Goal: Task Accomplishment & Management: Manage account settings

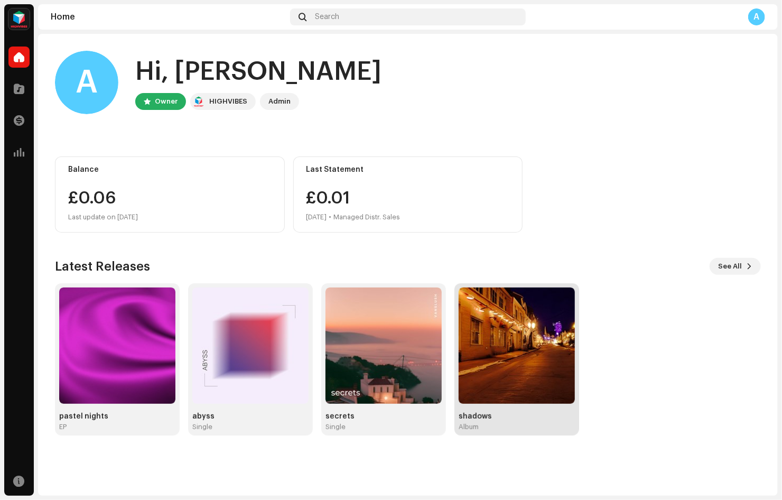
click at [517, 339] on img at bounding box center [517, 345] width 116 height 116
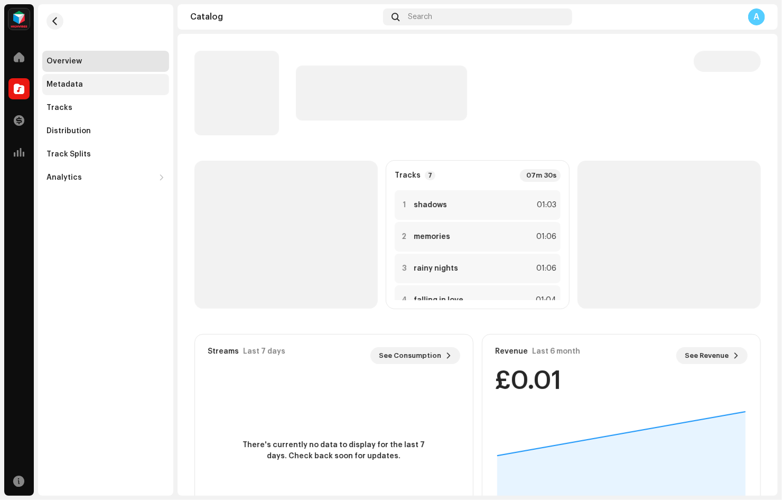
click at [91, 86] on div "Metadata" at bounding box center [105, 84] width 118 height 8
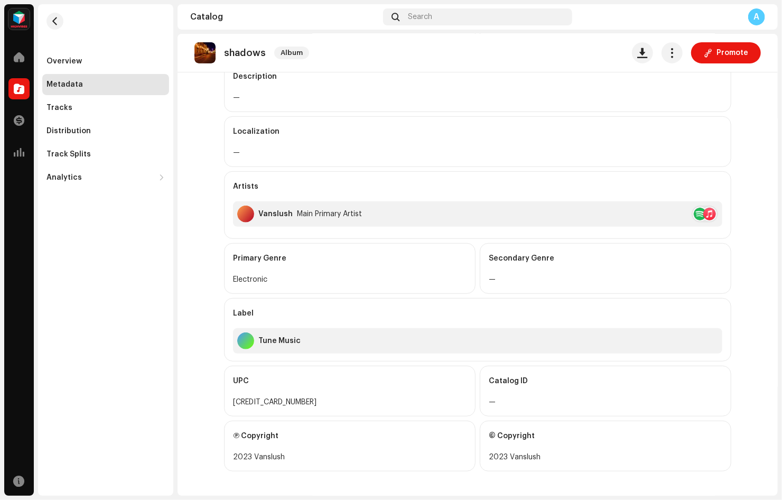
scroll to position [184, 0]
click at [439, 296] on div "Release Title shadows Title Version — Type Album Metadata Language English Desc…" at bounding box center [477, 223] width 507 height 545
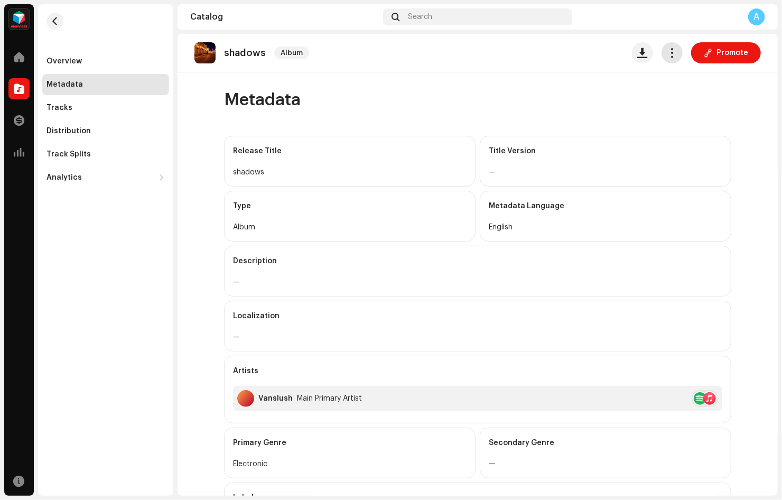
click at [674, 44] on button "button" at bounding box center [671, 52] width 21 height 21
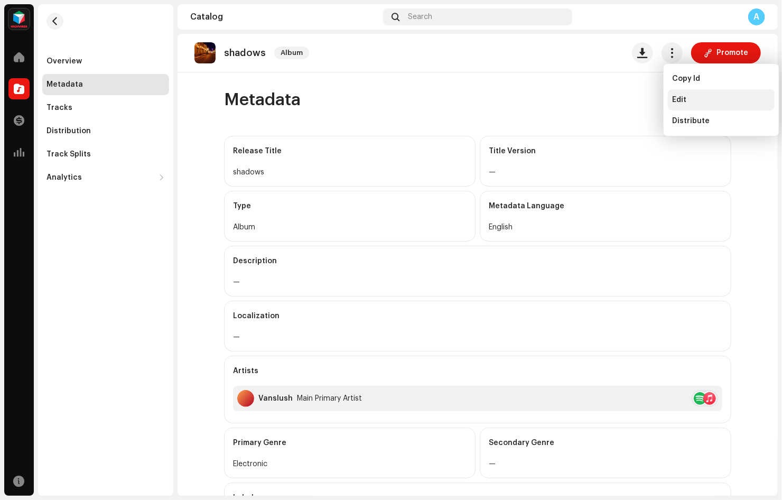
click at [683, 99] on span "Edit" at bounding box center [679, 100] width 14 height 8
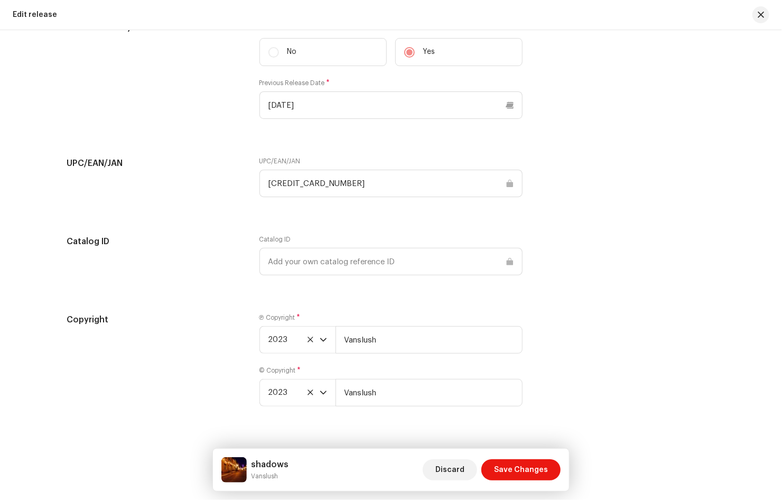
scroll to position [1838, 0]
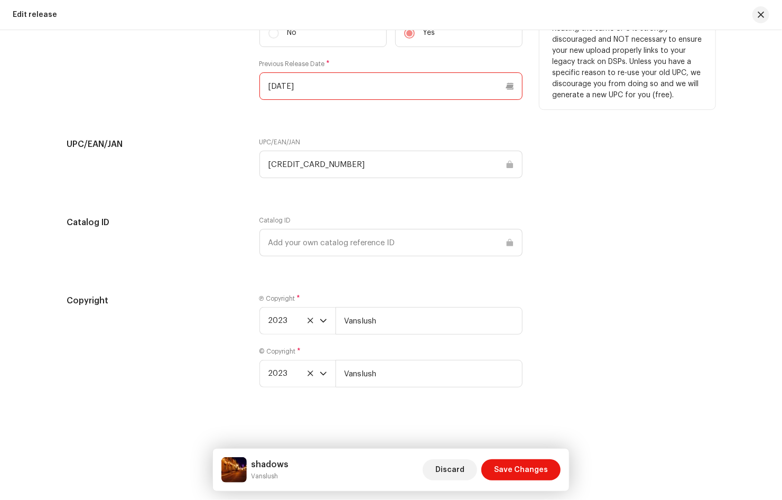
click at [285, 79] on input "[DATE]" at bounding box center [390, 85] width 263 height 27
click at [282, 82] on input "[DATE]" at bounding box center [390, 85] width 263 height 27
drag, startPoint x: 263, startPoint y: 98, endPoint x: 275, endPoint y: 97, distance: 12.8
click at [263, 98] on p-datepicker "[DATE]" at bounding box center [390, 85] width 263 height 27
click at [286, 90] on input "[DATE]" at bounding box center [390, 85] width 263 height 27
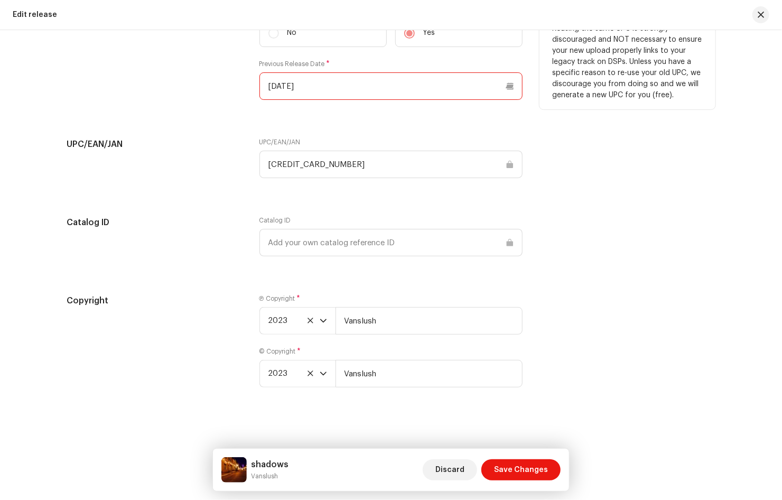
click at [286, 90] on input "[DATE]" at bounding box center [390, 85] width 263 height 27
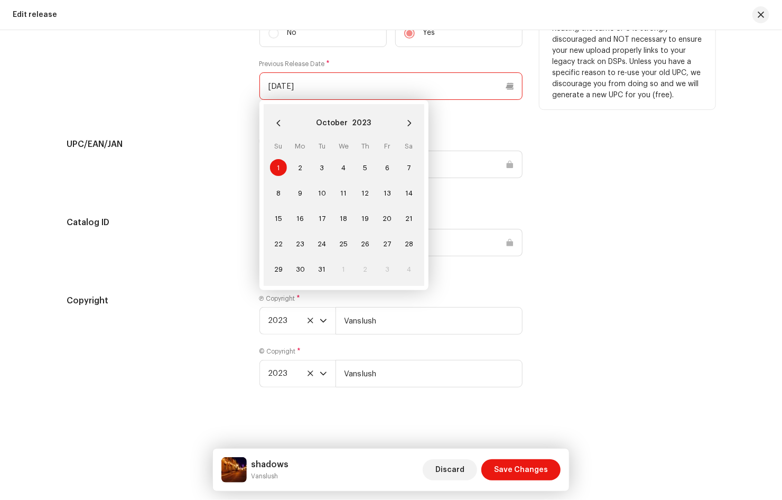
click at [286, 90] on input "[DATE]" at bounding box center [390, 85] width 263 height 27
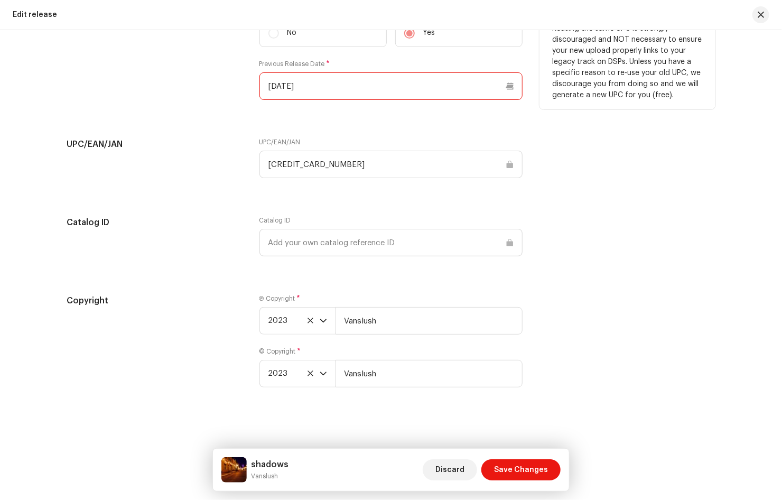
click at [286, 90] on input "[DATE]" at bounding box center [390, 85] width 263 height 27
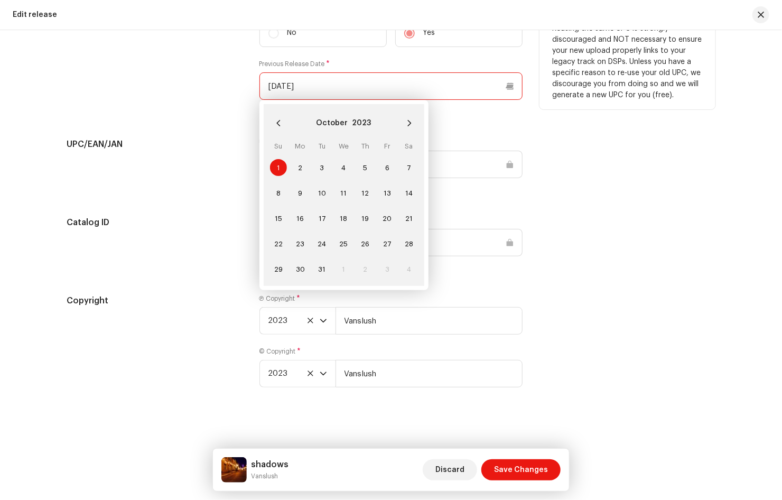
click at [286, 90] on input "[DATE]" at bounding box center [390, 85] width 263 height 27
